Goal: Task Accomplishment & Management: Complete application form

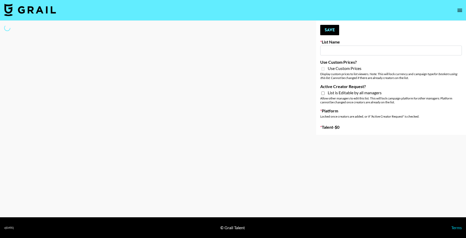
click at [456, 11] on button "open drawer" at bounding box center [460, 10] width 10 height 10
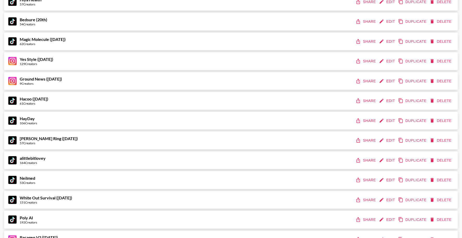
scroll to position [2740, 0]
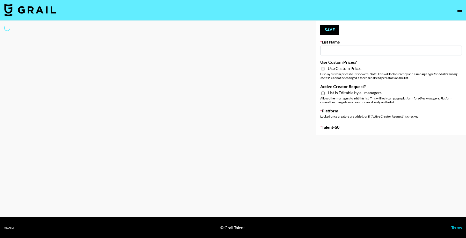
type input "New List"
select select "Song"
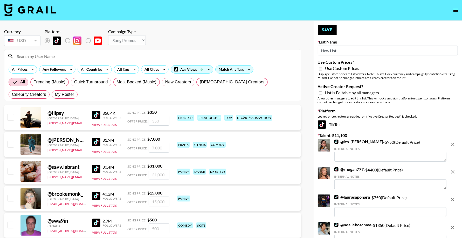
drag, startPoint x: 342, startPoint y: 52, endPoint x: 288, endPoint y: 52, distance: 53.9
type input "Primal Harvest ([DATE])"
click at [318, 30] on button "Save" at bounding box center [326, 30] width 19 height 10
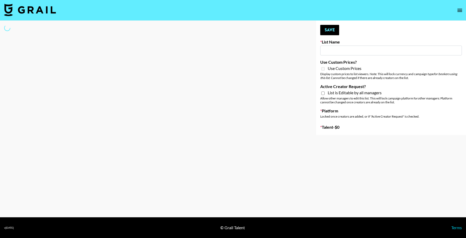
type input "Primal Harvest ([DATE])"
select select "Song"
